Goal: Navigation & Orientation: Find specific page/section

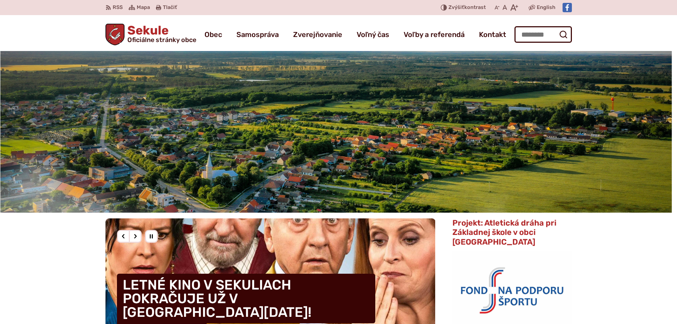
scroll to position [179, 0]
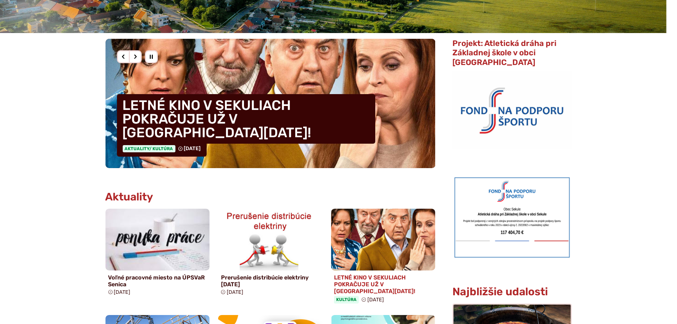
click at [362, 242] on img at bounding box center [383, 239] width 120 height 71
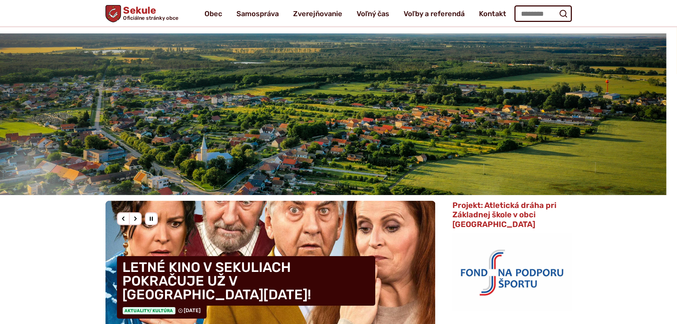
scroll to position [0, 0]
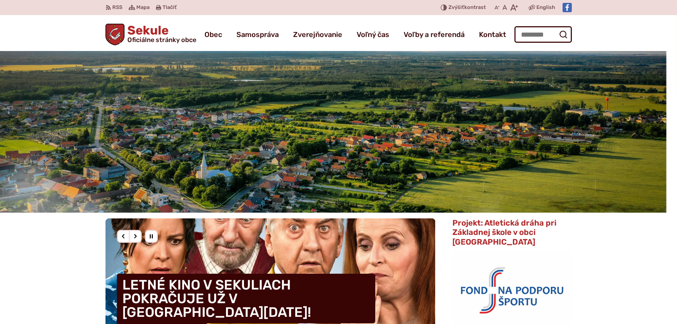
click at [149, 34] on h1 "Sekule Oficiálne stránky obce" at bounding box center [161, 33] width 72 height 19
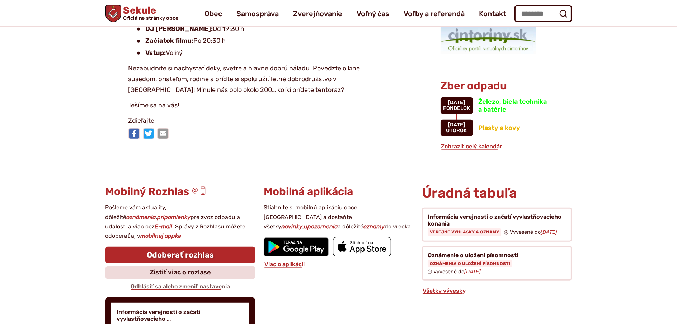
scroll to position [753, 0]
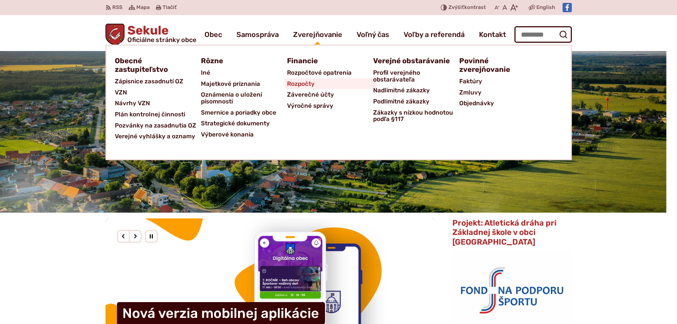
click at [308, 83] on span "Rozpočty" at bounding box center [301, 83] width 28 height 11
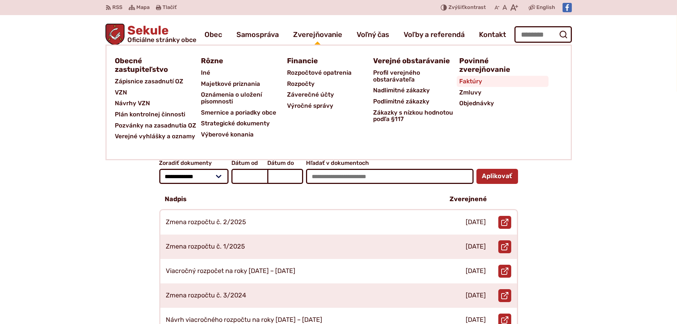
click at [471, 83] on span "Faktúry" at bounding box center [471, 81] width 23 height 11
